Goal: Transaction & Acquisition: Obtain resource

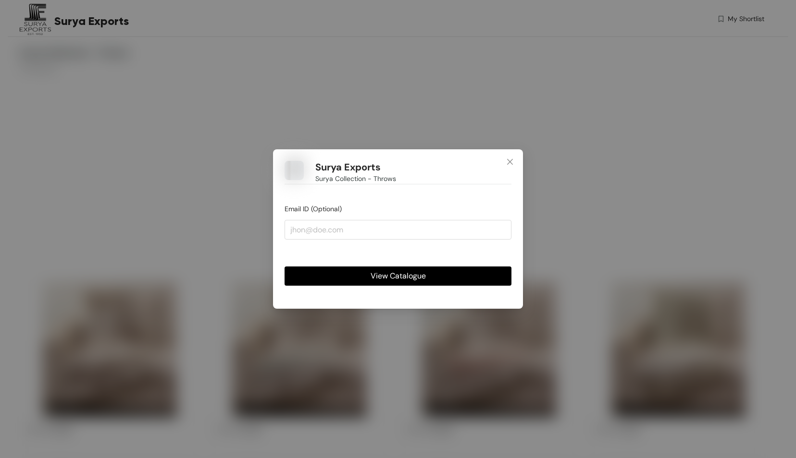
click at [432, 277] on button "View Catalogue" at bounding box center [397, 276] width 227 height 19
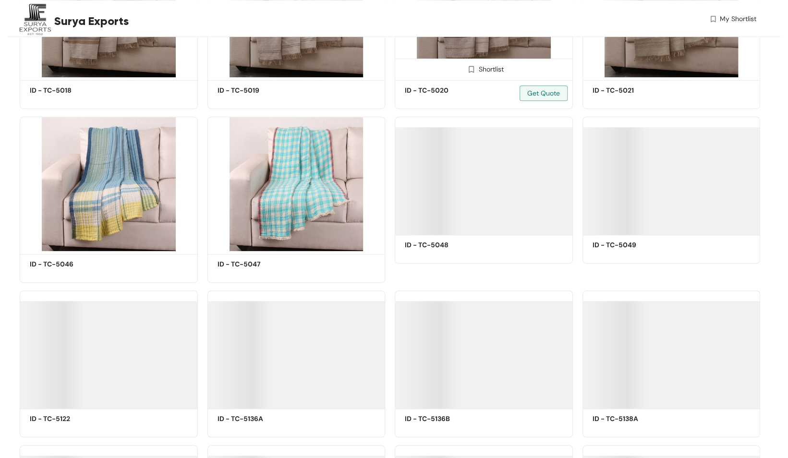
scroll to position [144, 0]
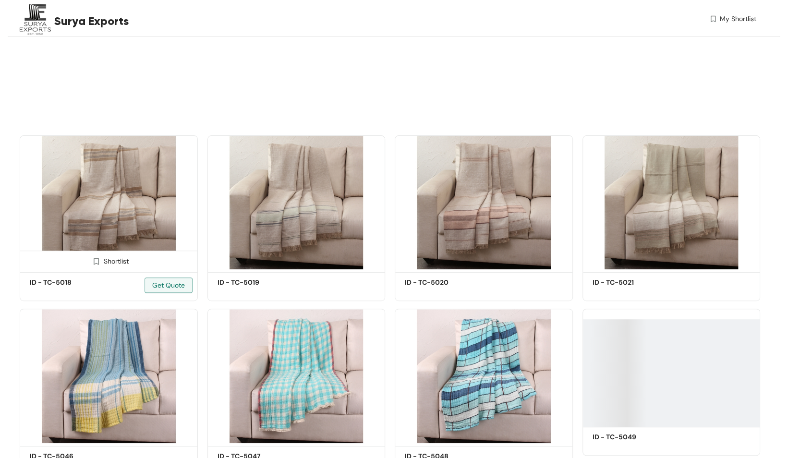
click at [134, 194] on img at bounding box center [109, 202] width 178 height 135
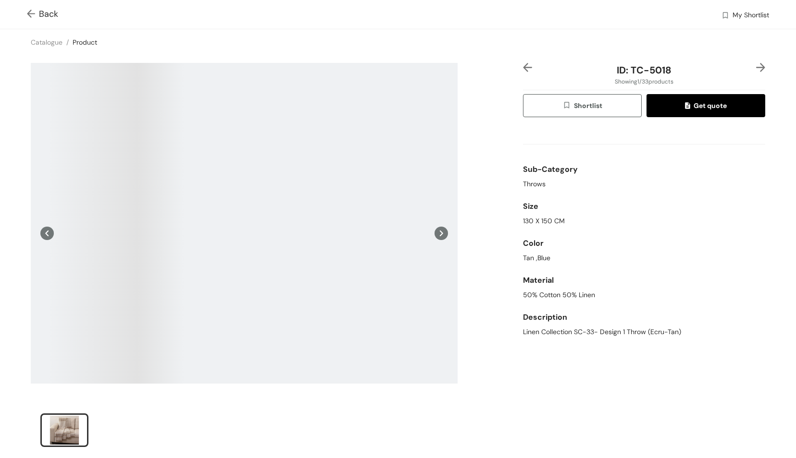
scroll to position [48, 0]
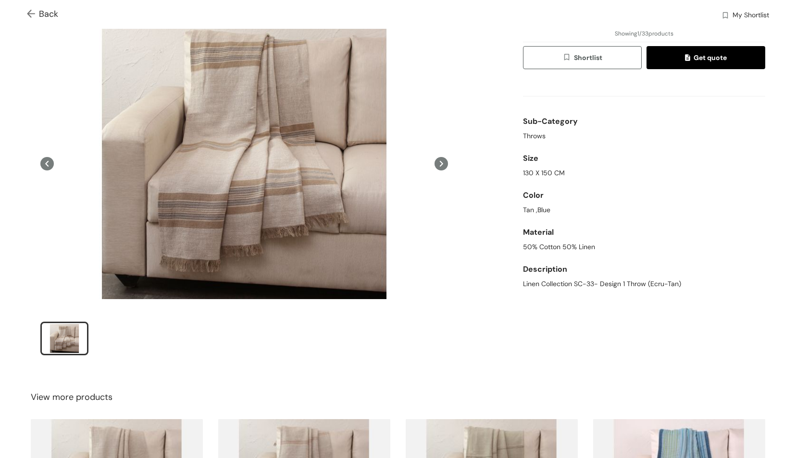
click at [437, 162] on icon at bounding box center [440, 163] width 13 height 13
click at [49, 162] on icon at bounding box center [46, 163] width 13 height 13
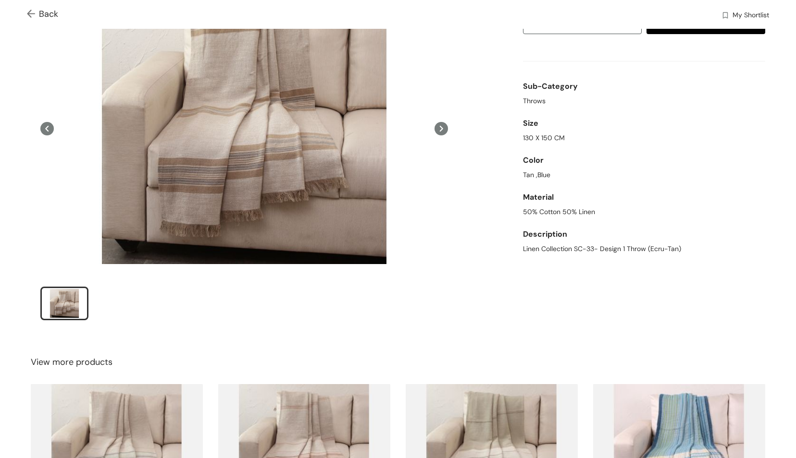
scroll to position [62, 0]
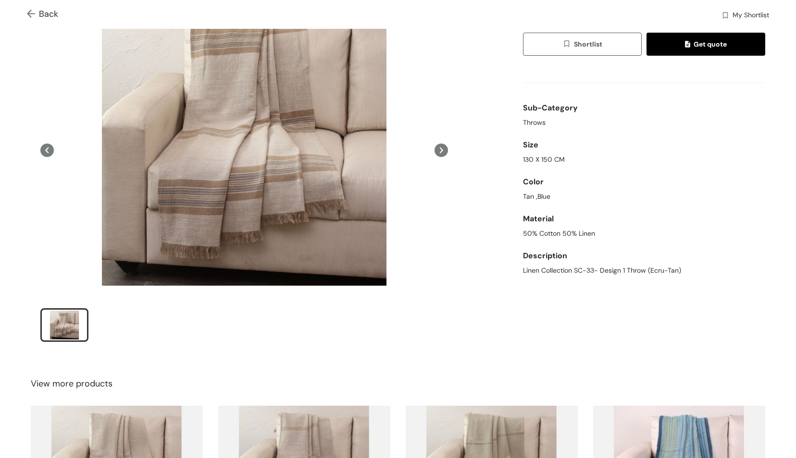
click at [620, 41] on button "Shortlist" at bounding box center [582, 44] width 119 height 23
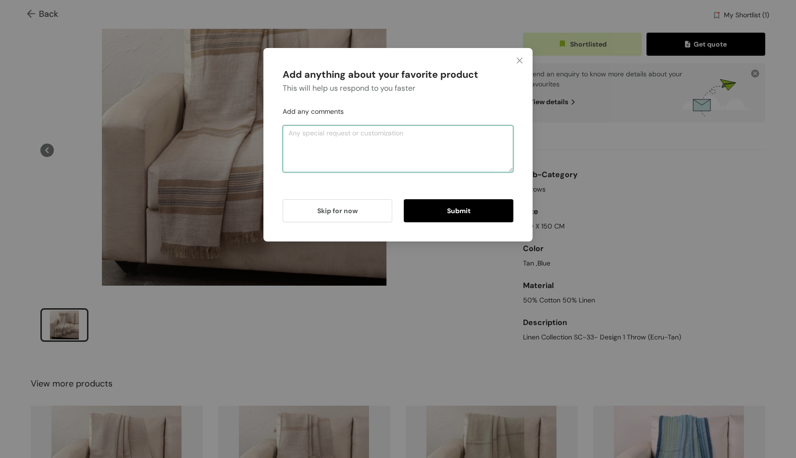
click at [406, 137] on textarea at bounding box center [398, 148] width 231 height 47
click at [469, 213] on span "Submit" at bounding box center [459, 211] width 24 height 11
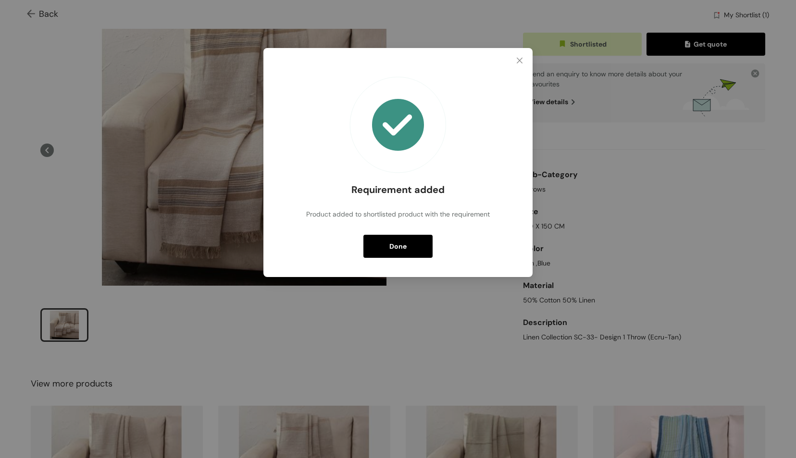
click at [394, 250] on span "Done" at bounding box center [397, 246] width 17 height 11
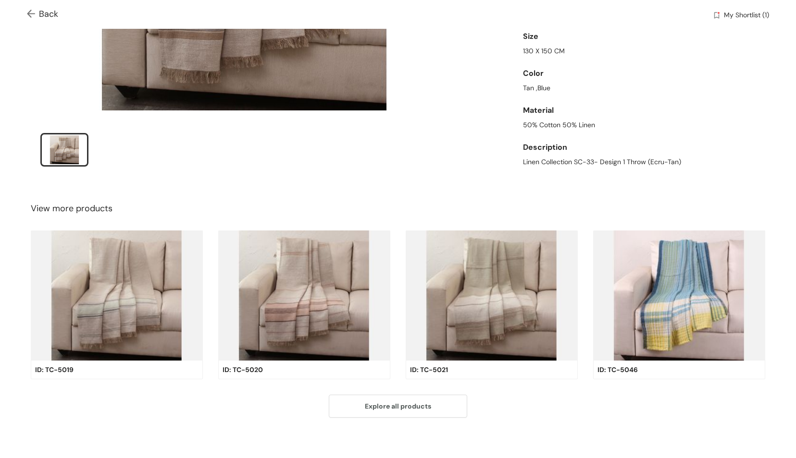
scroll to position [238, 0]
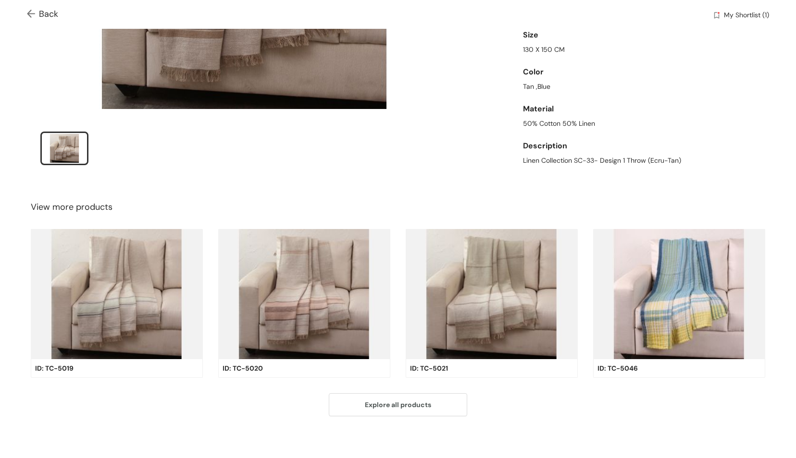
click at [493, 266] on img at bounding box center [492, 294] width 172 height 130
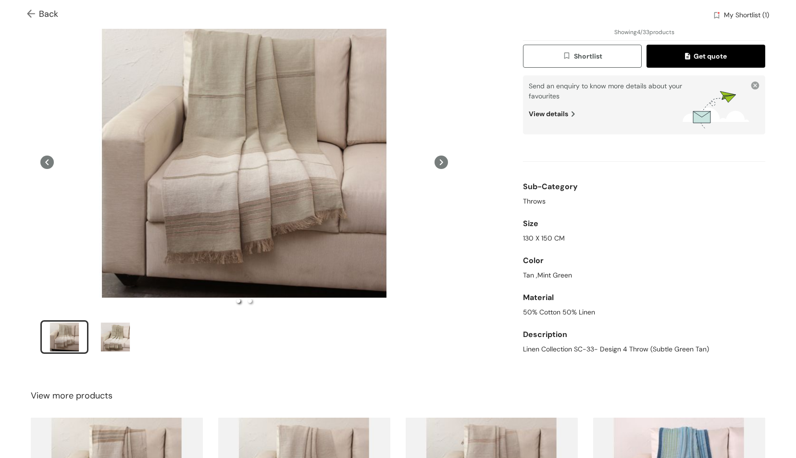
scroll to position [48, 0]
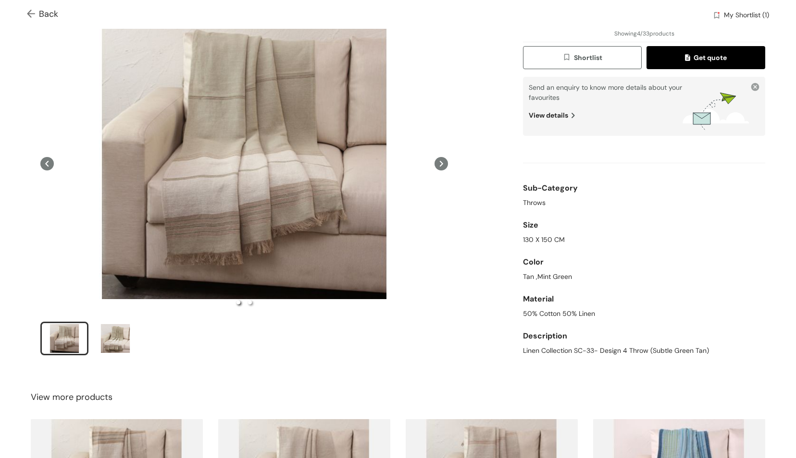
click at [610, 62] on button "Shortlist" at bounding box center [582, 57] width 119 height 23
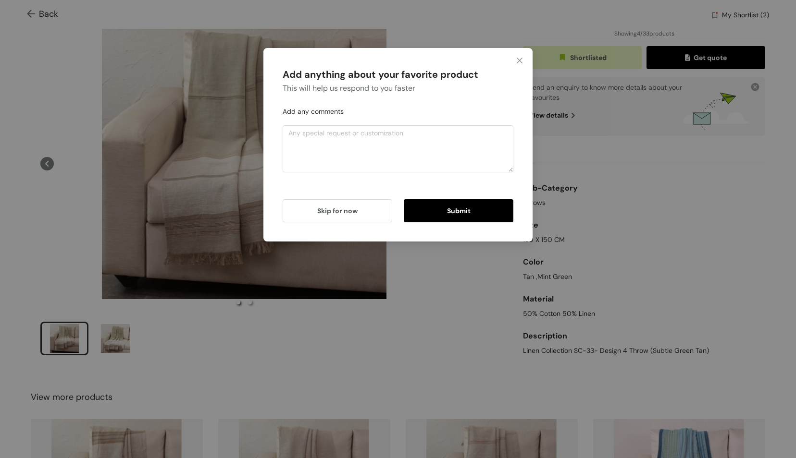
click at [427, 210] on button "Submit" at bounding box center [459, 210] width 110 height 23
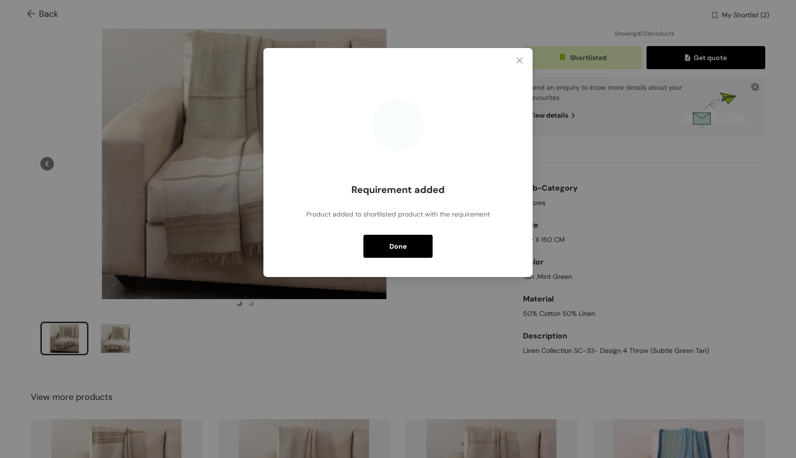
click at [420, 247] on button "Done" at bounding box center [397, 246] width 69 height 23
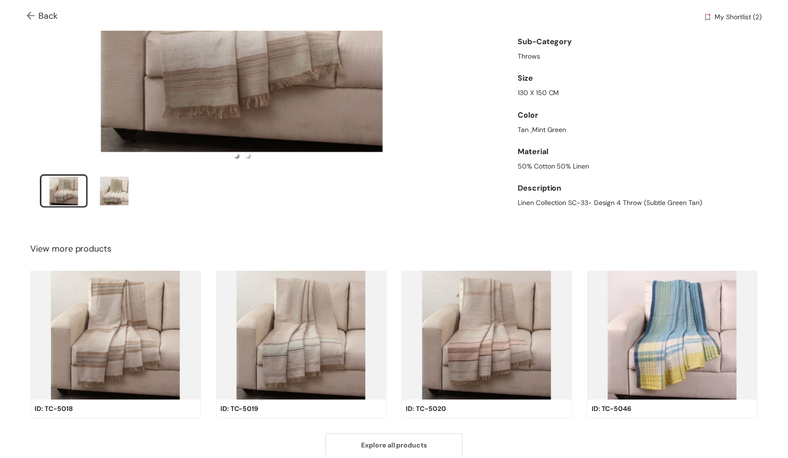
scroll to position [190, 0]
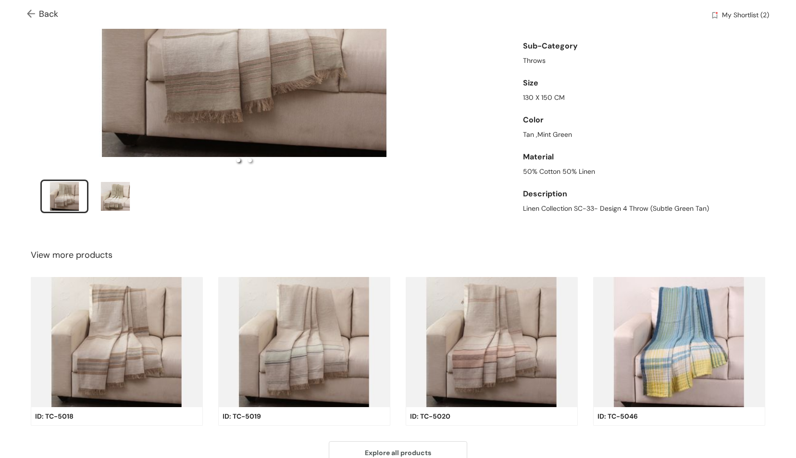
click at [31, 6] on div "Back My Shortlist (2)" at bounding box center [398, 14] width 796 height 29
click at [38, 11] on img at bounding box center [33, 15] width 12 height 10
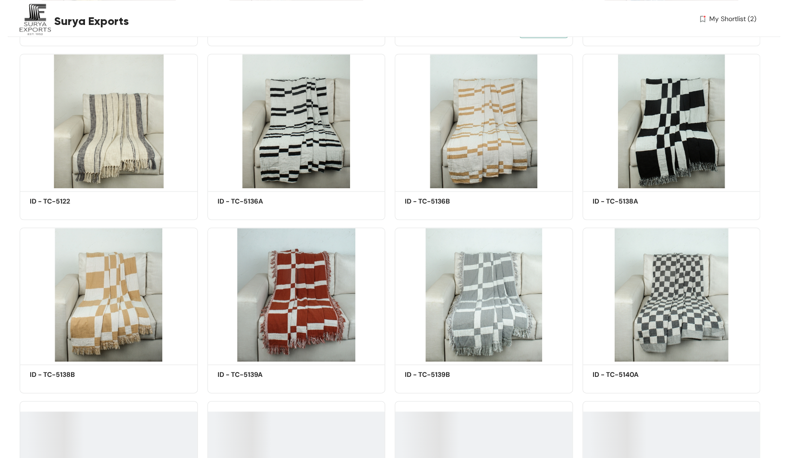
scroll to position [589, 0]
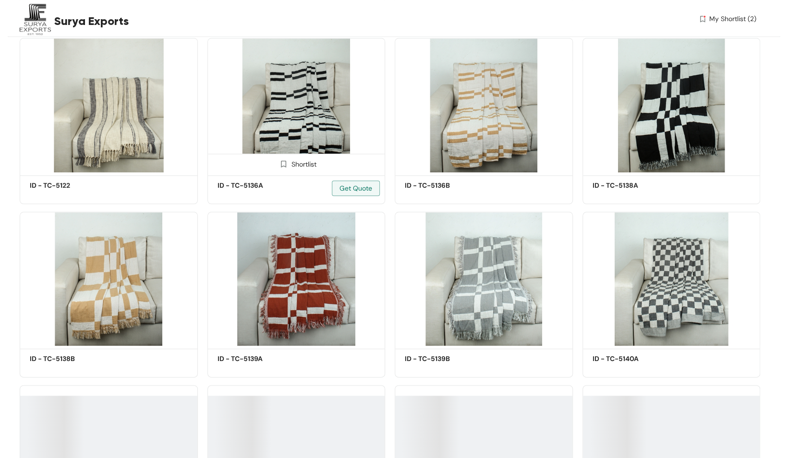
click at [293, 120] on img at bounding box center [297, 105] width 178 height 135
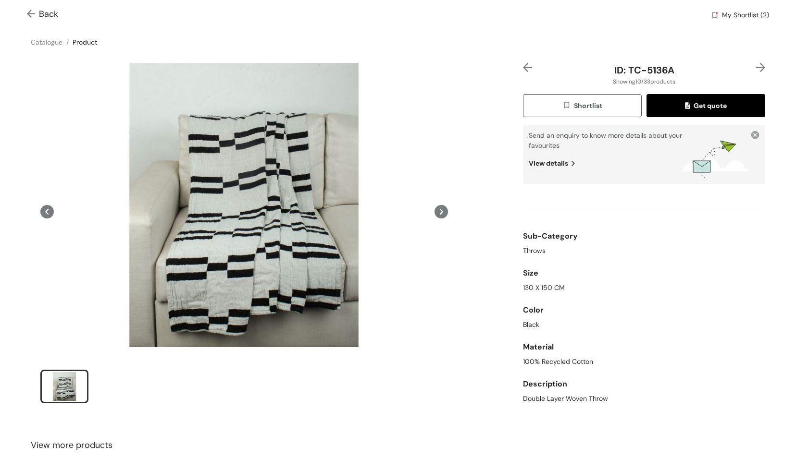
click at [437, 212] on icon at bounding box center [440, 211] width 13 height 13
click at [593, 109] on span "Shortlist" at bounding box center [582, 105] width 40 height 11
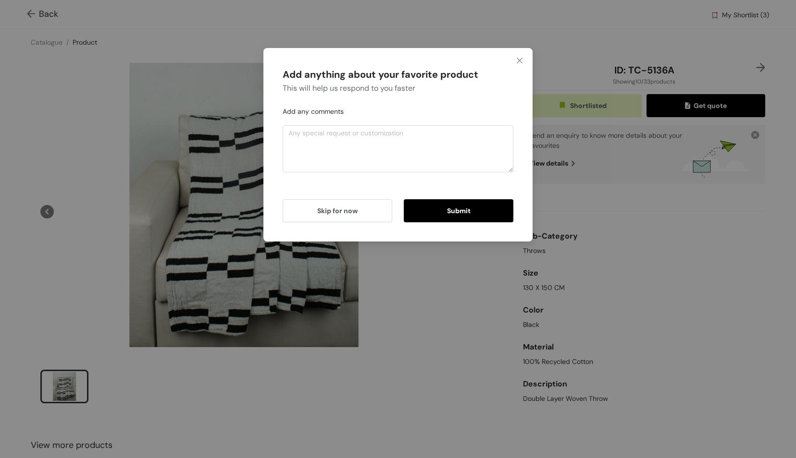
click at [459, 207] on span "Submit" at bounding box center [459, 211] width 24 height 11
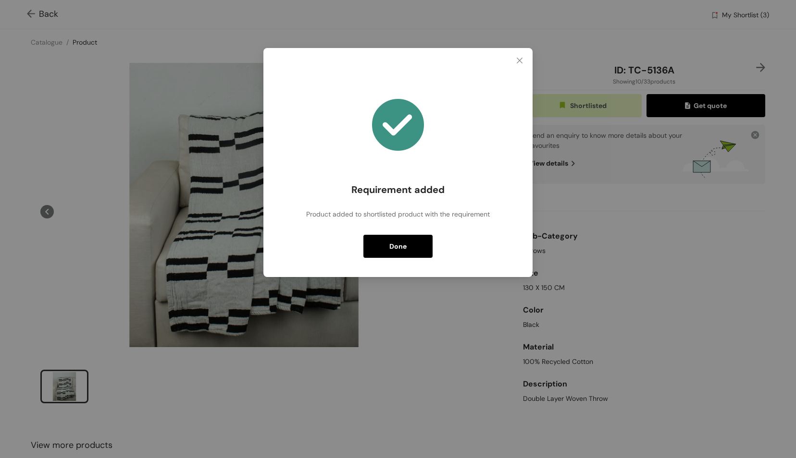
click at [374, 241] on button "Done" at bounding box center [397, 246] width 69 height 23
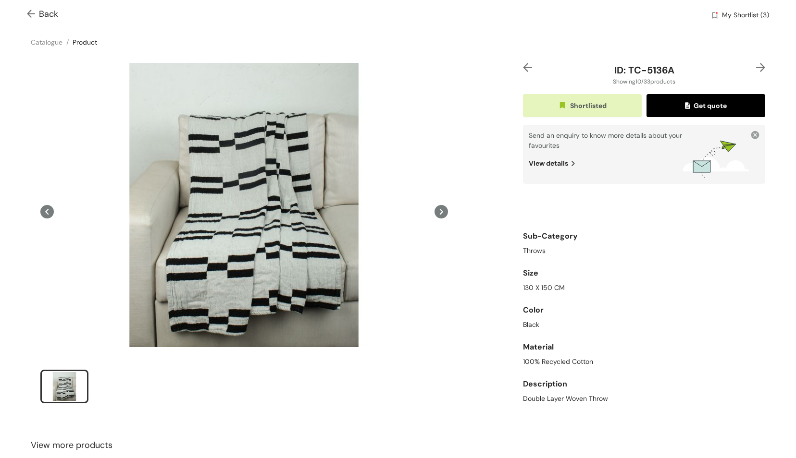
click at [47, 12] on span "Back" at bounding box center [42, 14] width 31 height 13
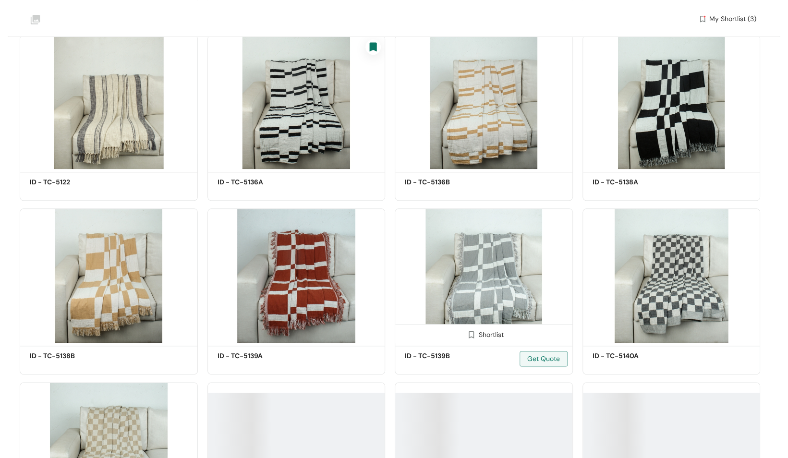
scroll to position [603, 0]
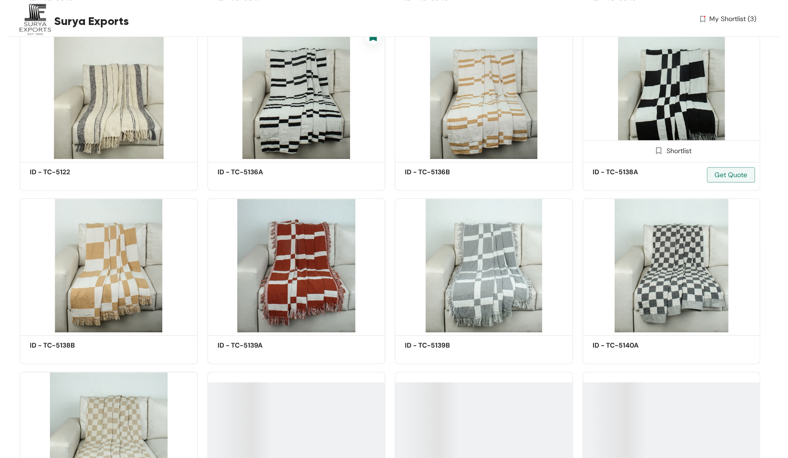
click at [685, 94] on img at bounding box center [672, 92] width 178 height 135
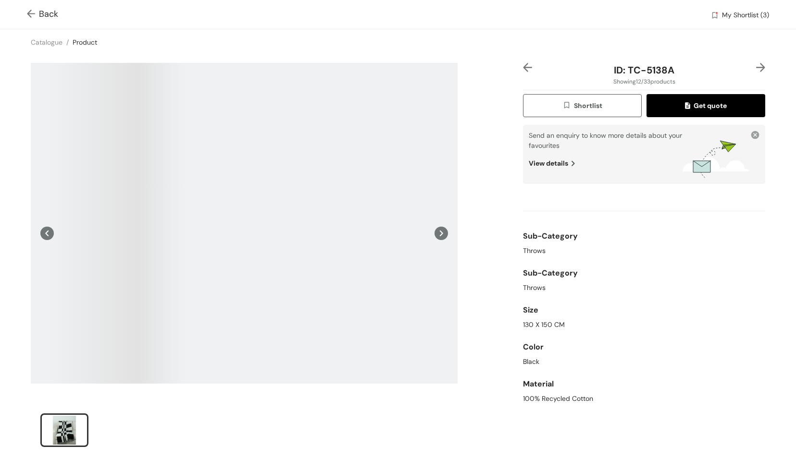
click at [707, 108] on span "Get quote" at bounding box center [705, 105] width 41 height 11
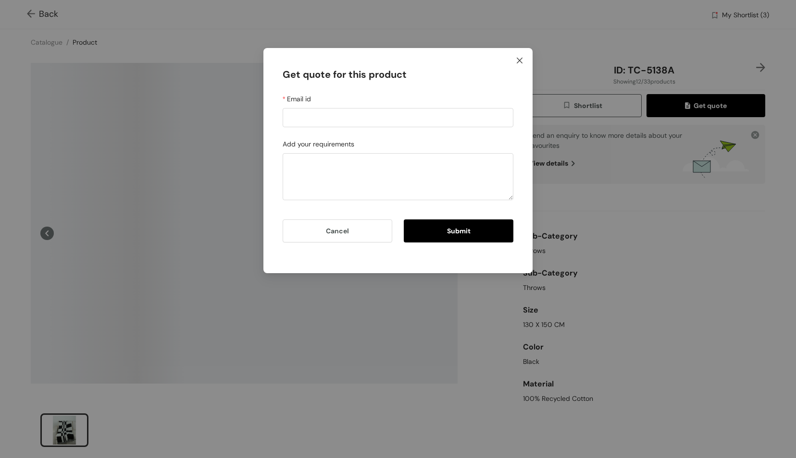
click at [519, 61] on icon "close" at bounding box center [520, 61] width 6 height 6
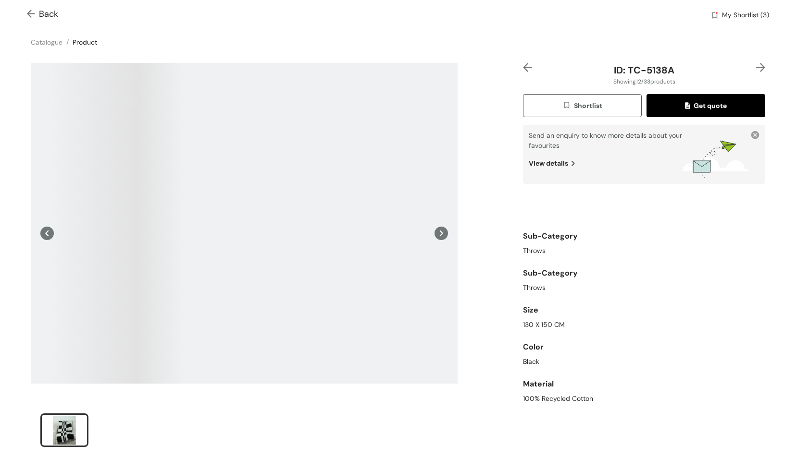
click at [562, 102] on img "button" at bounding box center [568, 106] width 12 height 11
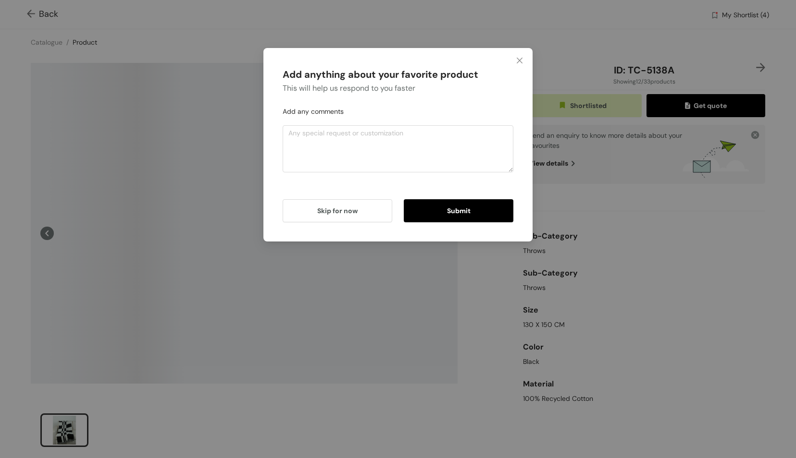
click at [447, 216] on span "Submit" at bounding box center [459, 211] width 24 height 11
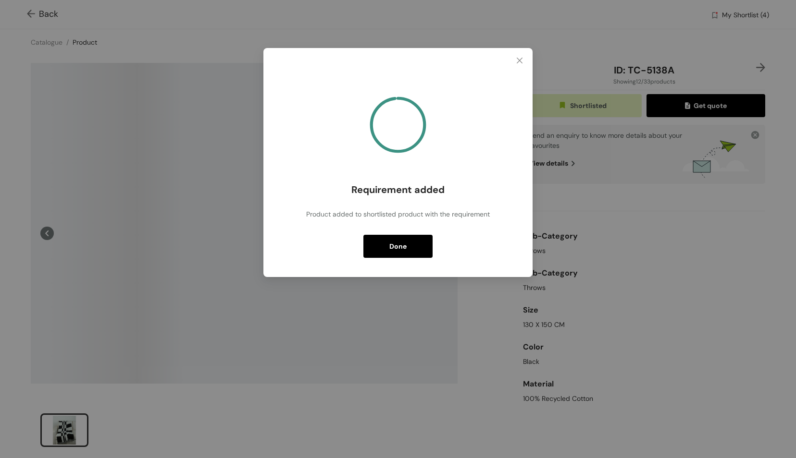
click at [406, 245] on span "Done" at bounding box center [397, 246] width 17 height 11
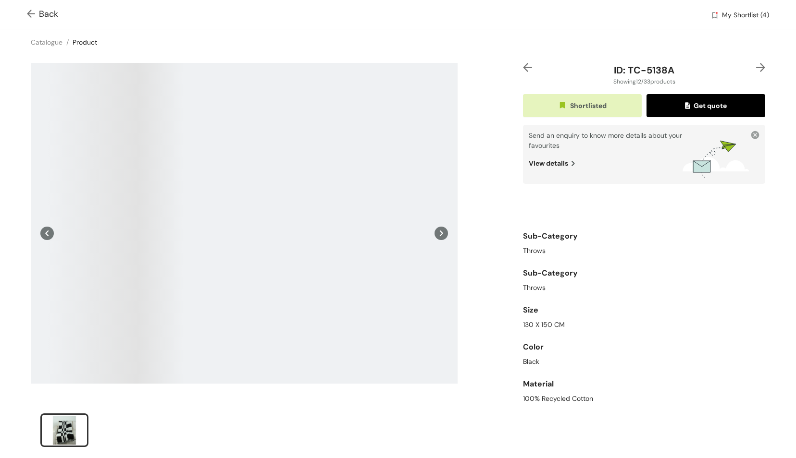
click at [28, 10] on img at bounding box center [33, 15] width 12 height 10
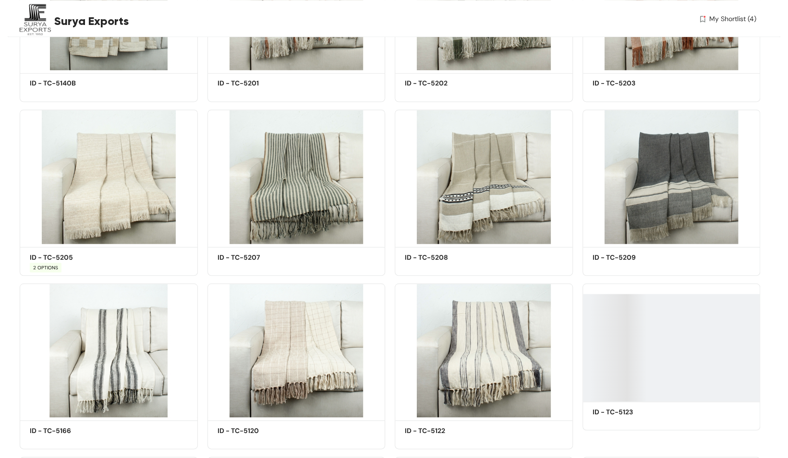
scroll to position [1083, 0]
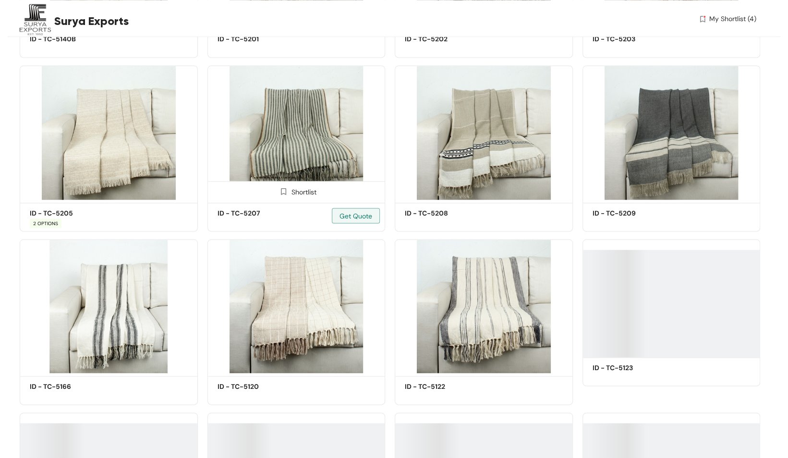
click at [325, 138] on img at bounding box center [297, 132] width 178 height 135
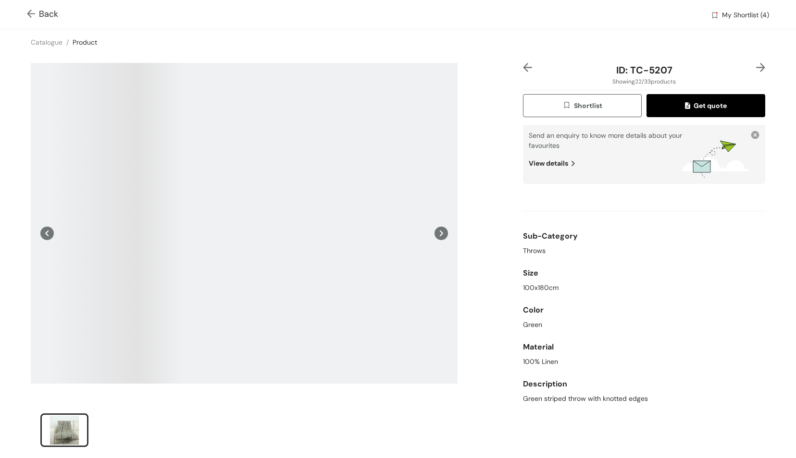
click at [571, 111] on button "Shortlist" at bounding box center [582, 105] width 119 height 23
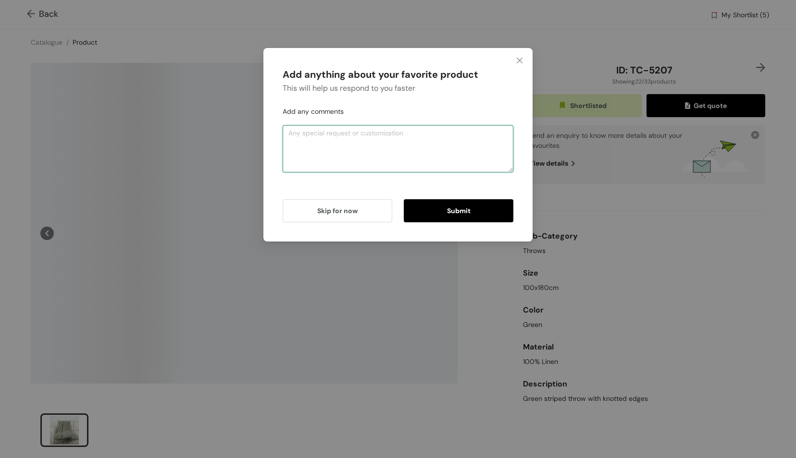
click at [338, 139] on textarea at bounding box center [398, 148] width 231 height 47
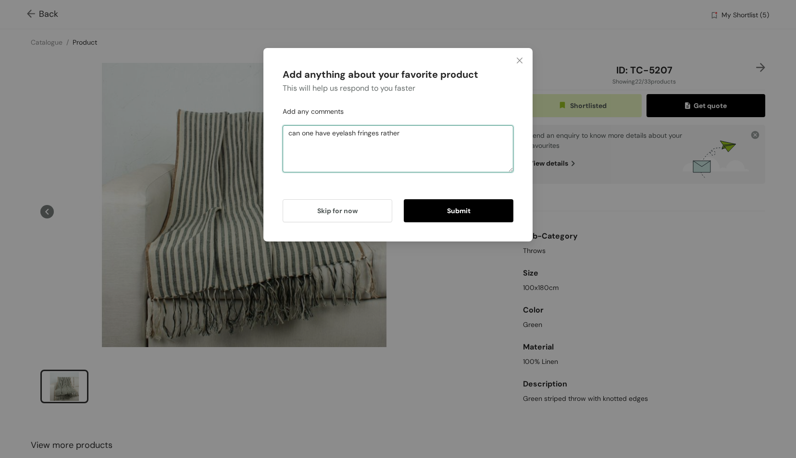
type textarea "can one have eyelash fringes rather"
click at [477, 211] on button "Submit" at bounding box center [459, 210] width 110 height 23
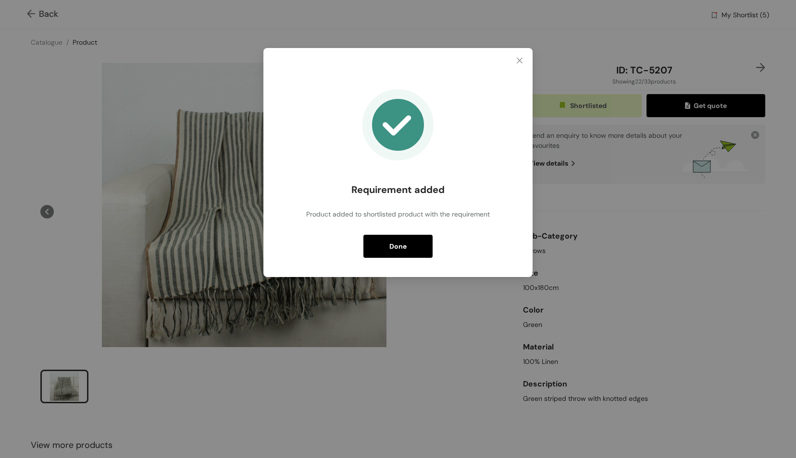
click at [424, 245] on button "Done" at bounding box center [397, 246] width 69 height 23
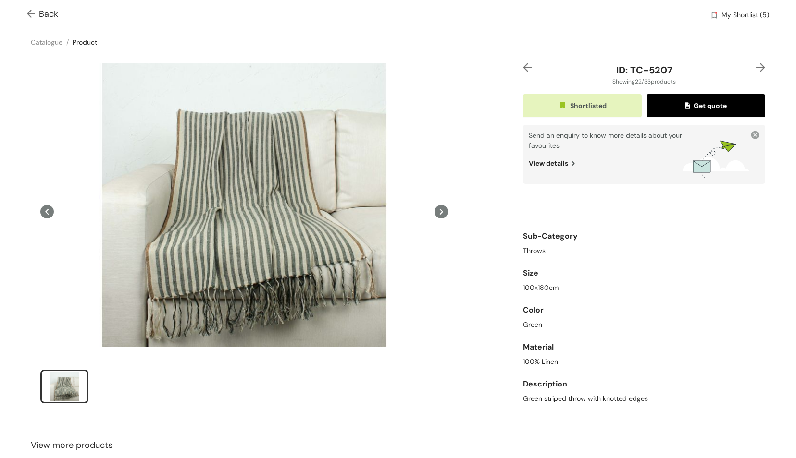
click at [31, 12] on img at bounding box center [33, 15] width 12 height 10
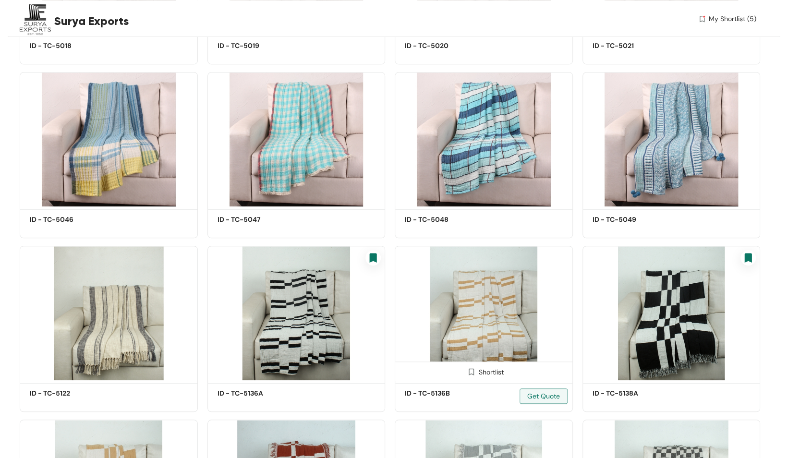
scroll to position [1083, 0]
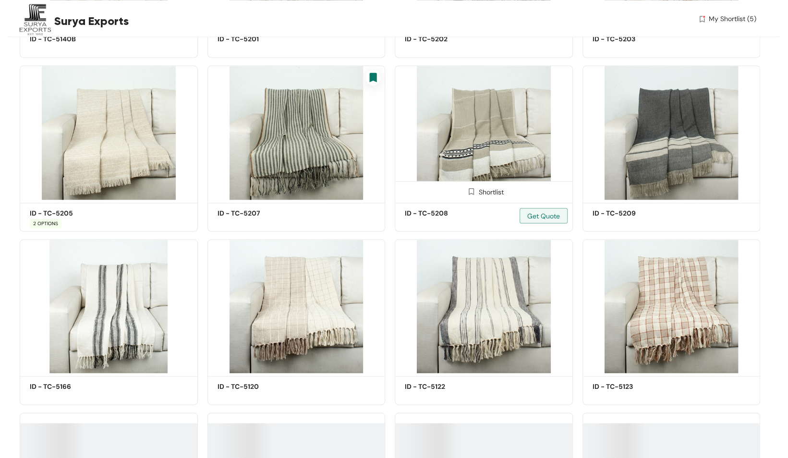
click at [490, 135] on img at bounding box center [484, 132] width 178 height 135
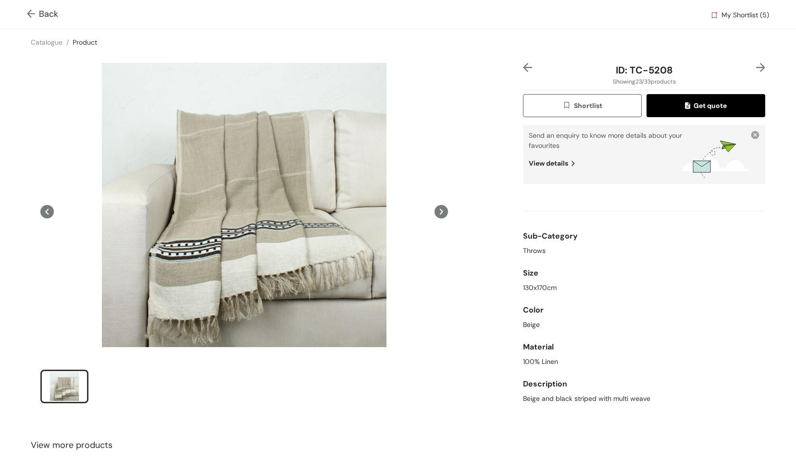
click at [588, 108] on span "Shortlist" at bounding box center [582, 105] width 40 height 11
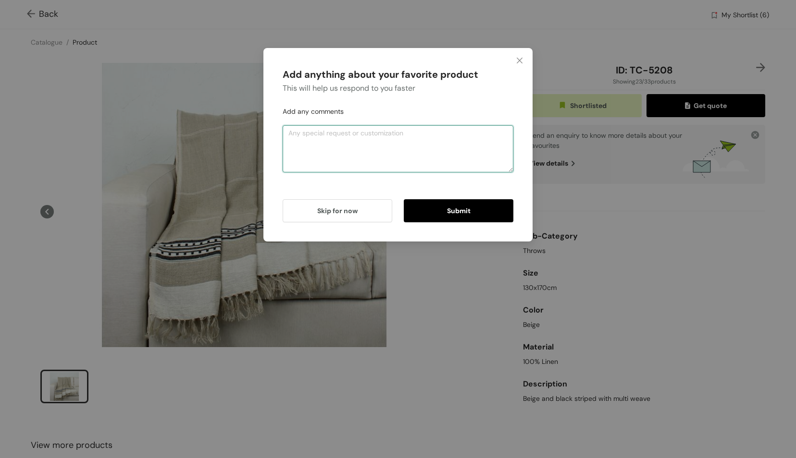
click at [337, 148] on textarea at bounding box center [398, 148] width 231 height 47
type textarea "can one have an eyelash fringe rather"
click at [461, 214] on span "Submit" at bounding box center [459, 211] width 24 height 11
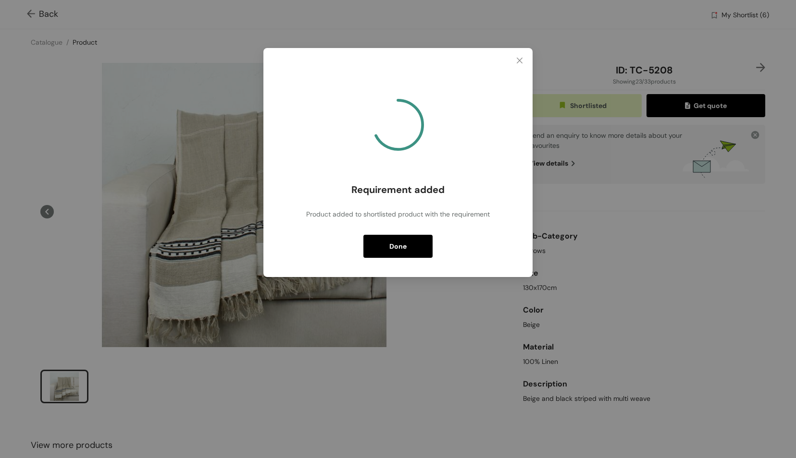
click at [413, 241] on button "Done" at bounding box center [397, 246] width 69 height 23
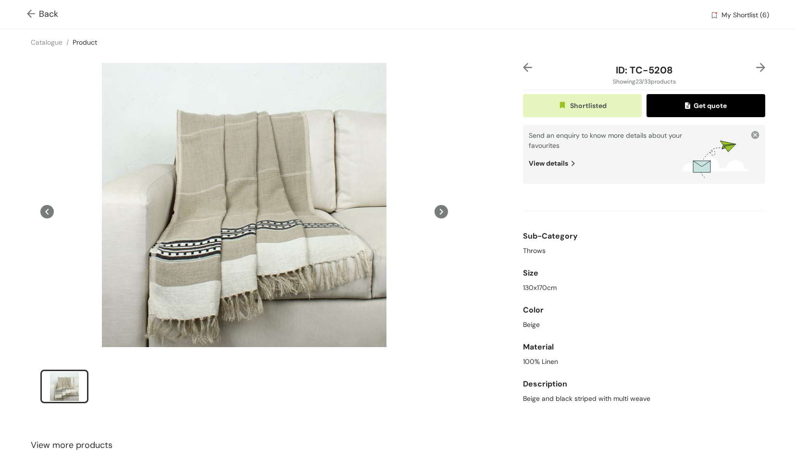
click at [40, 18] on span "Back" at bounding box center [42, 14] width 31 height 13
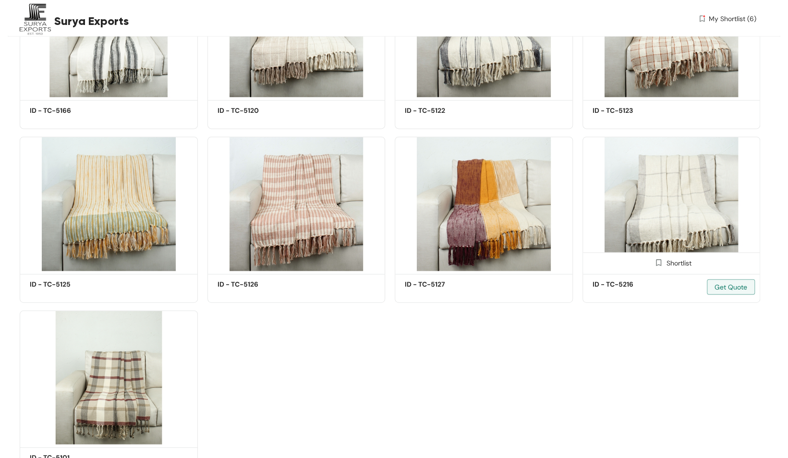
scroll to position [1361, 0]
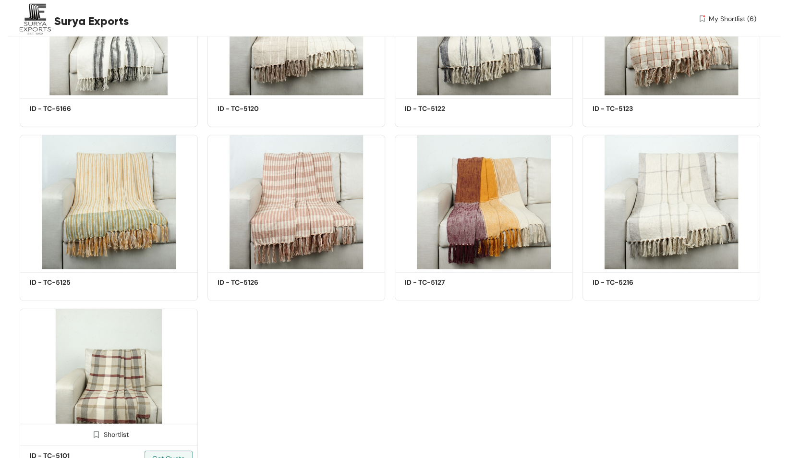
click at [129, 378] on img at bounding box center [109, 376] width 178 height 135
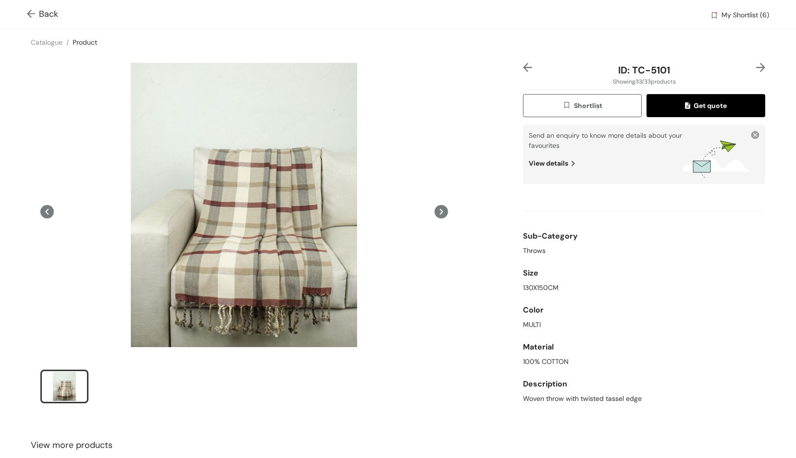
click at [441, 213] on icon at bounding box center [440, 211] width 13 height 13
click at [437, 212] on icon at bounding box center [440, 211] width 13 height 13
click at [440, 212] on icon at bounding box center [441, 212] width 3 height 6
click at [596, 106] on span "Shortlist" at bounding box center [582, 105] width 40 height 11
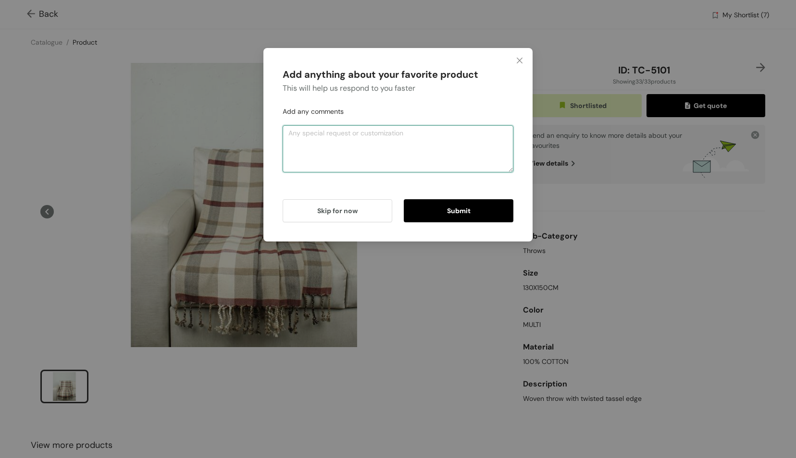
click at [369, 153] on textarea at bounding box center [398, 148] width 231 height 47
type textarea "eyelash fringe?"
click at [489, 217] on button "Submit" at bounding box center [459, 210] width 110 height 23
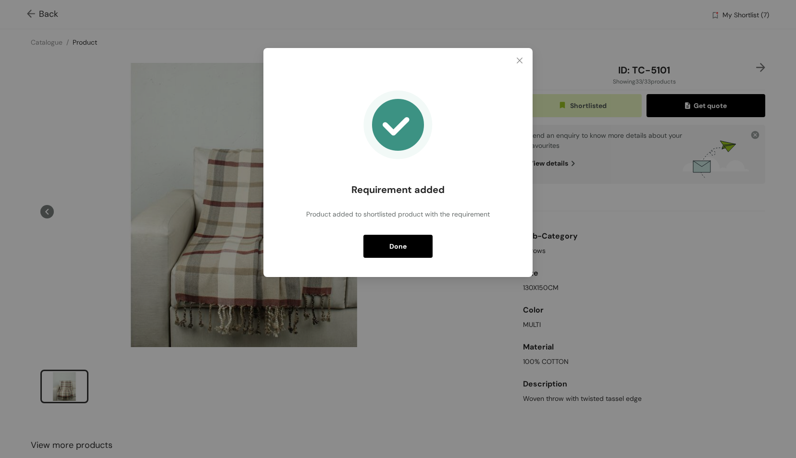
click at [399, 245] on span "Done" at bounding box center [397, 246] width 17 height 11
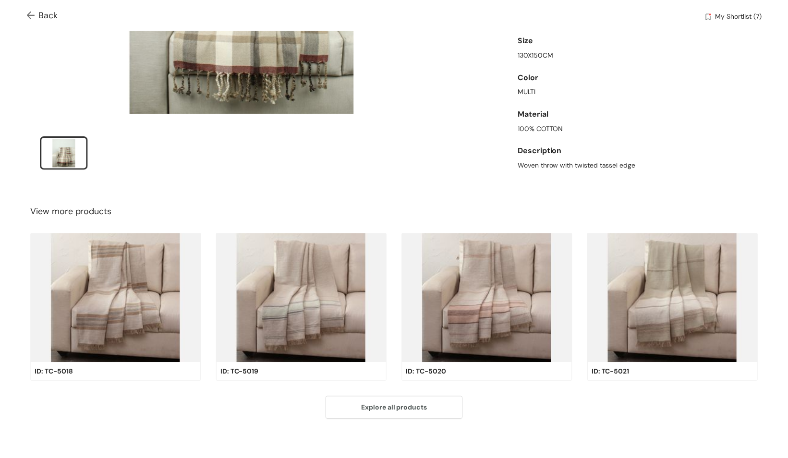
scroll to position [238, 0]
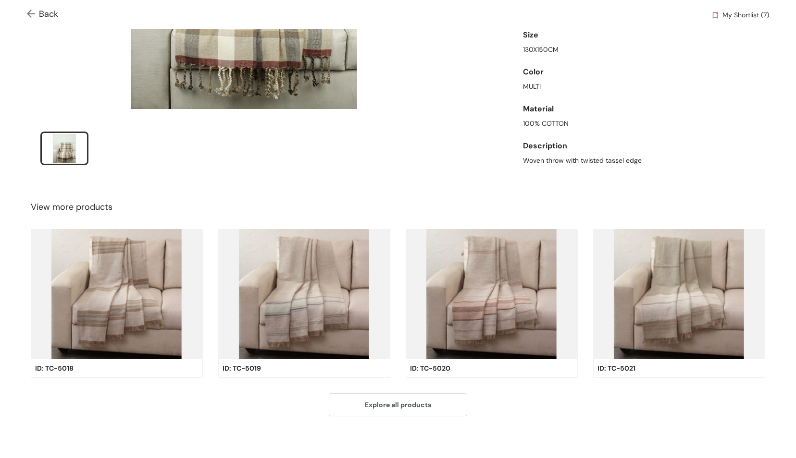
click at [33, 11] on img at bounding box center [33, 15] width 12 height 10
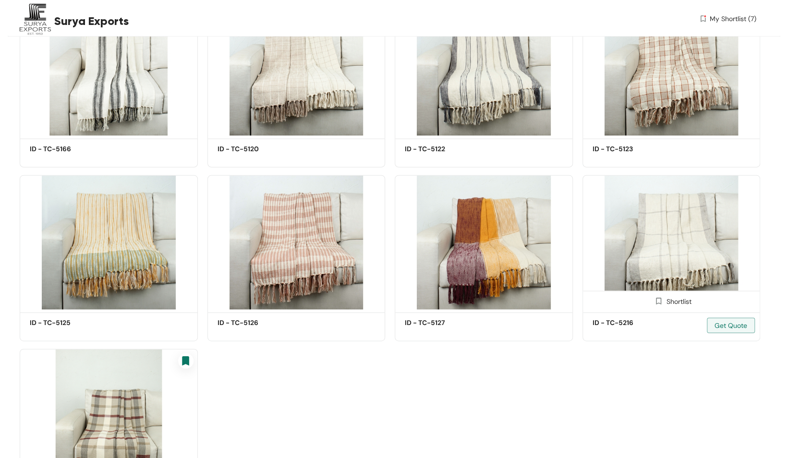
scroll to position [1217, 0]
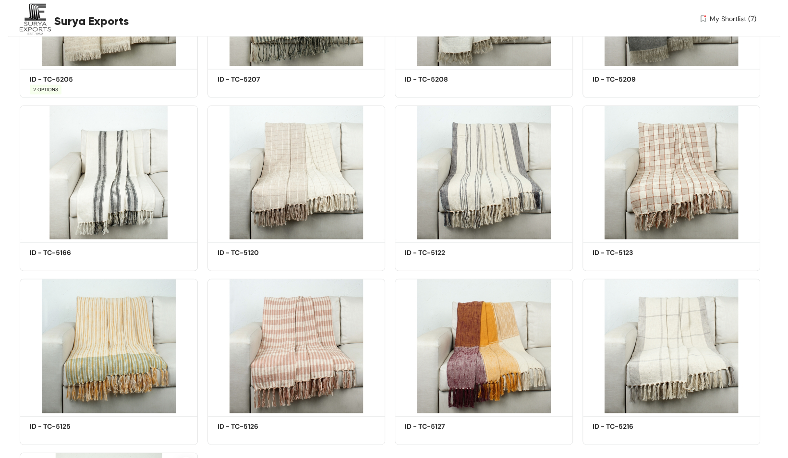
click at [721, 21] on span "My Shortlist (7)" at bounding box center [733, 19] width 47 height 10
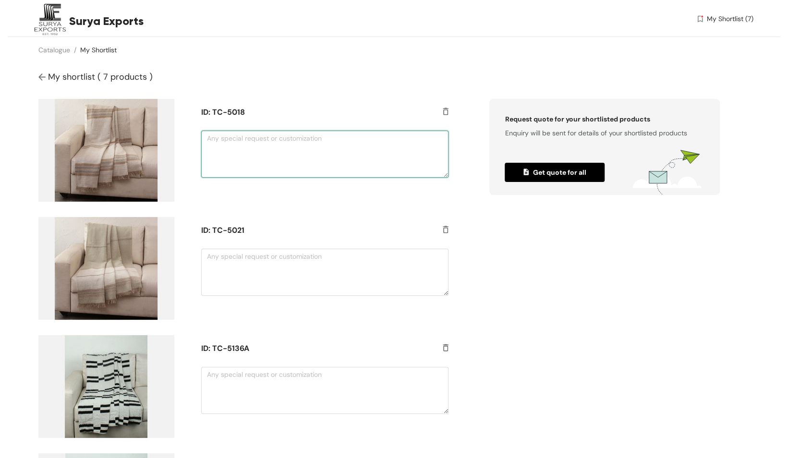
click at [334, 149] on textarea at bounding box center [324, 154] width 247 height 47
drag, startPoint x: 305, startPoint y: 149, endPoint x: 187, endPoint y: 145, distance: 117.8
click at [187, 145] on div "ID: TC-5018 size 160 x 250 cm" at bounding box center [244, 150] width 414 height 103
type textarea "size 160 x 250 cm"
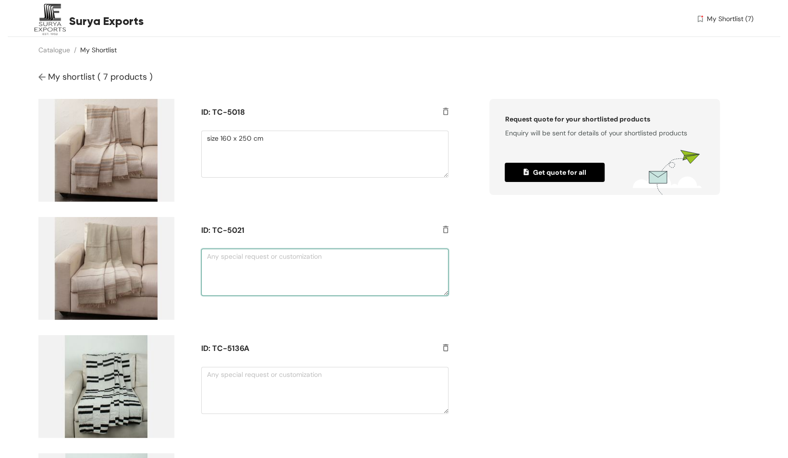
paste textarea "size 160 x 250 cm"
type textarea "size 160 x 250 cm"
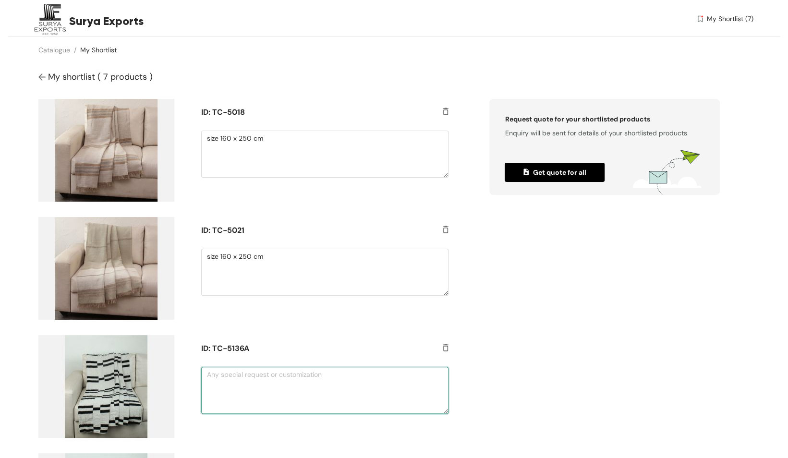
click at [254, 382] on textarea at bounding box center [324, 390] width 247 height 47
paste textarea "size 160 x 250 cm"
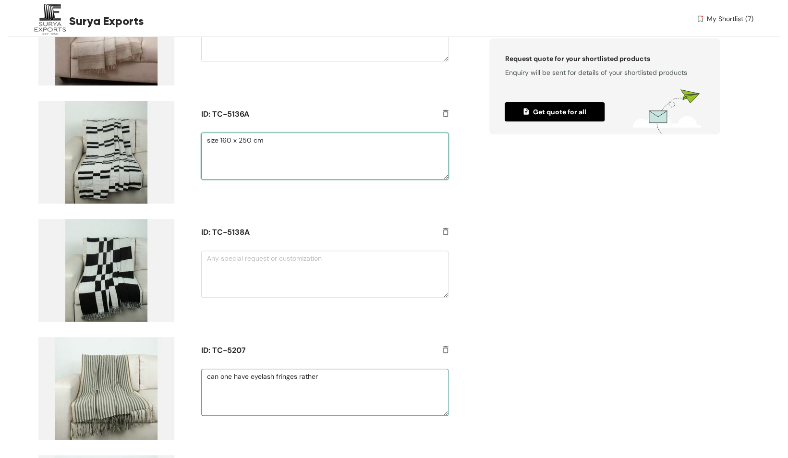
scroll to position [240, 0]
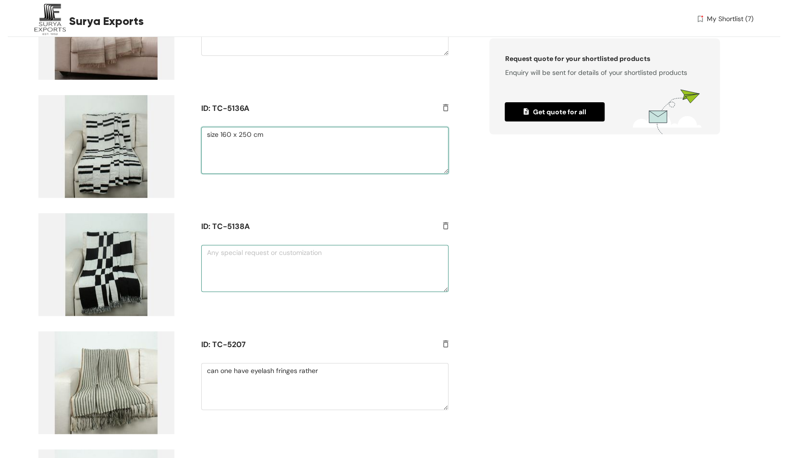
type textarea "size 160 x 250 cm"
paste textarea "size 160 x 250 cm"
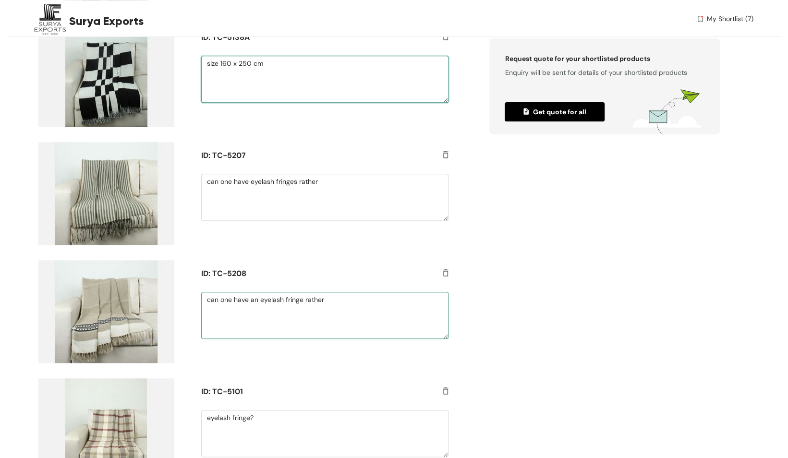
scroll to position [476, 0]
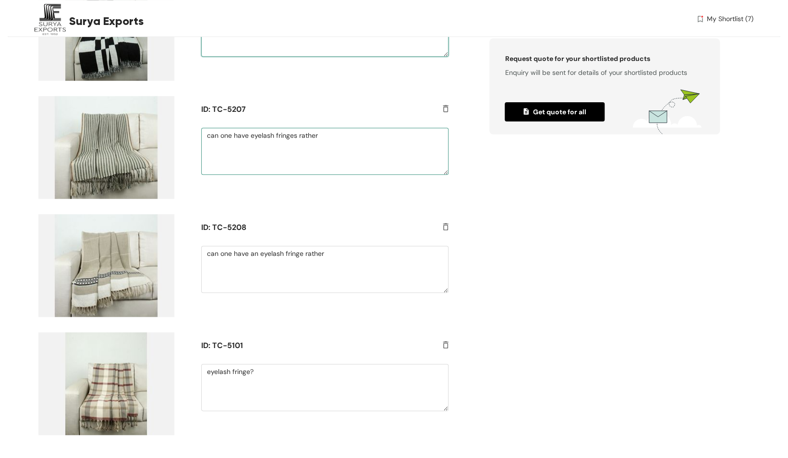
type textarea "size 160 x 250 cm"
click at [234, 159] on textarea "can one have eyelash fringes rather" at bounding box center [324, 151] width 247 height 47
click at [330, 144] on textarea "can one have eyelash fringes rather" at bounding box center [324, 151] width 247 height 47
paste textarea "size 160 x 250 cm"
type textarea "can one have eyelash fringes rather size 160 x 250 cm"
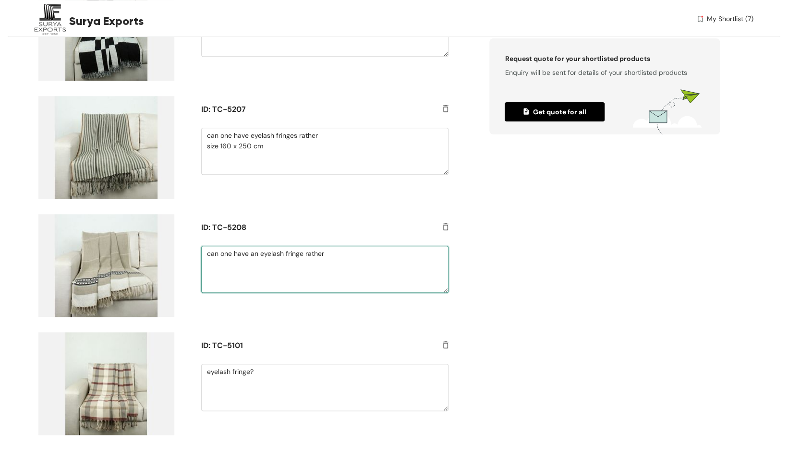
click at [253, 273] on textarea "can one have an eyelash fringe rather" at bounding box center [324, 269] width 247 height 47
click at [345, 263] on textarea "can one have an eyelash fringe rather" at bounding box center [324, 269] width 247 height 47
paste textarea "size 160 x 250 cm"
type textarea "can one have an eyelash fringe rather size 160 x 250 cm"
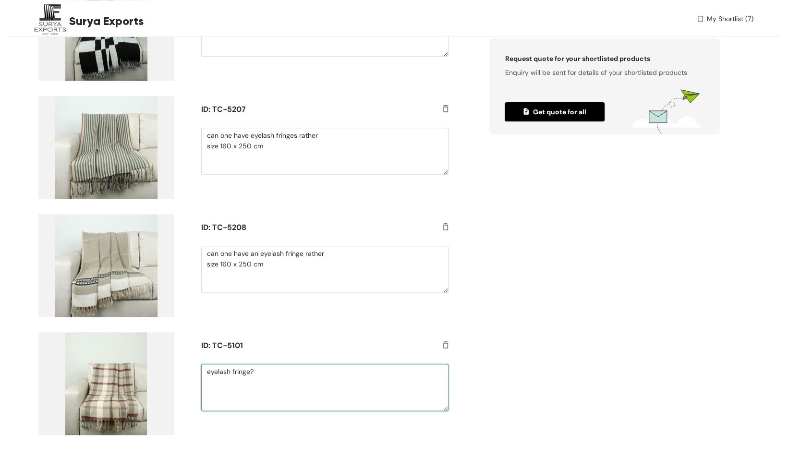
click at [248, 390] on textarea "eyelash fringe?" at bounding box center [324, 387] width 247 height 47
click at [276, 377] on textarea "eyelash fringe?" at bounding box center [324, 387] width 247 height 47
paste textarea "size 160 x 250 cm"
type textarea "eyelash fringe? size 160 x 250 cm"
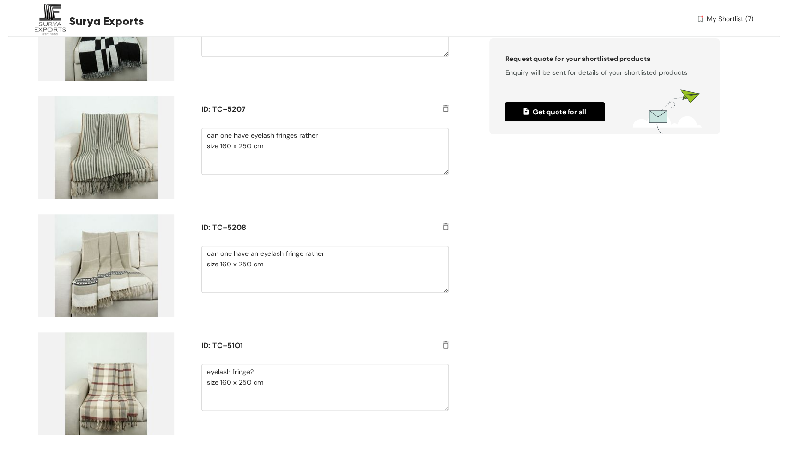
click at [558, 108] on span "Get quote for all" at bounding box center [555, 112] width 62 height 11
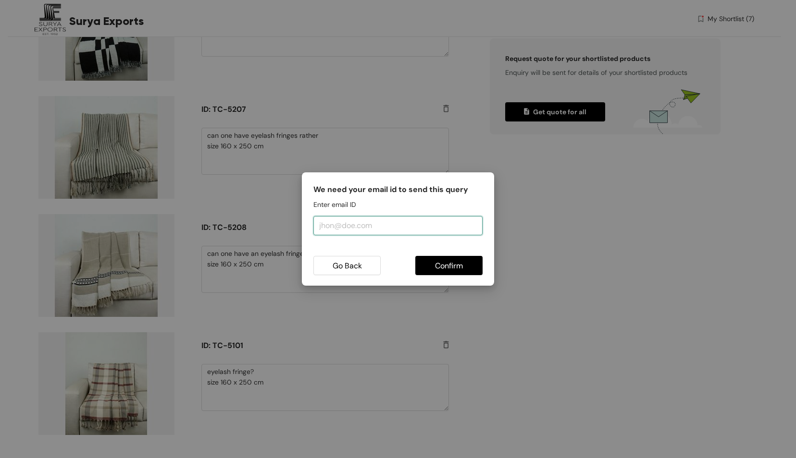
click at [371, 227] on input "email" at bounding box center [397, 225] width 169 height 19
type input "[PERSON_NAME][EMAIL_ADDRESS][DOMAIN_NAME]"
click at [435, 263] on span "Confirm" at bounding box center [449, 266] width 28 height 12
